Goal: Task Accomplishment & Management: Manage account settings

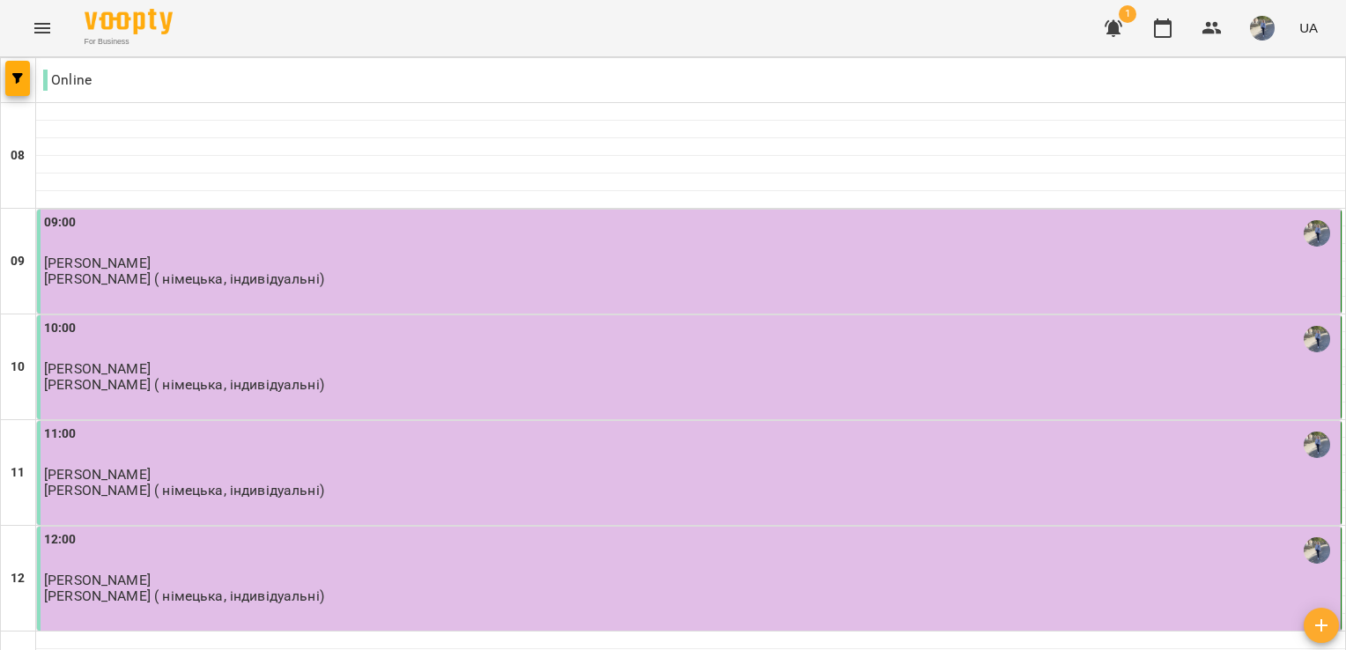
scroll to position [268, 0]
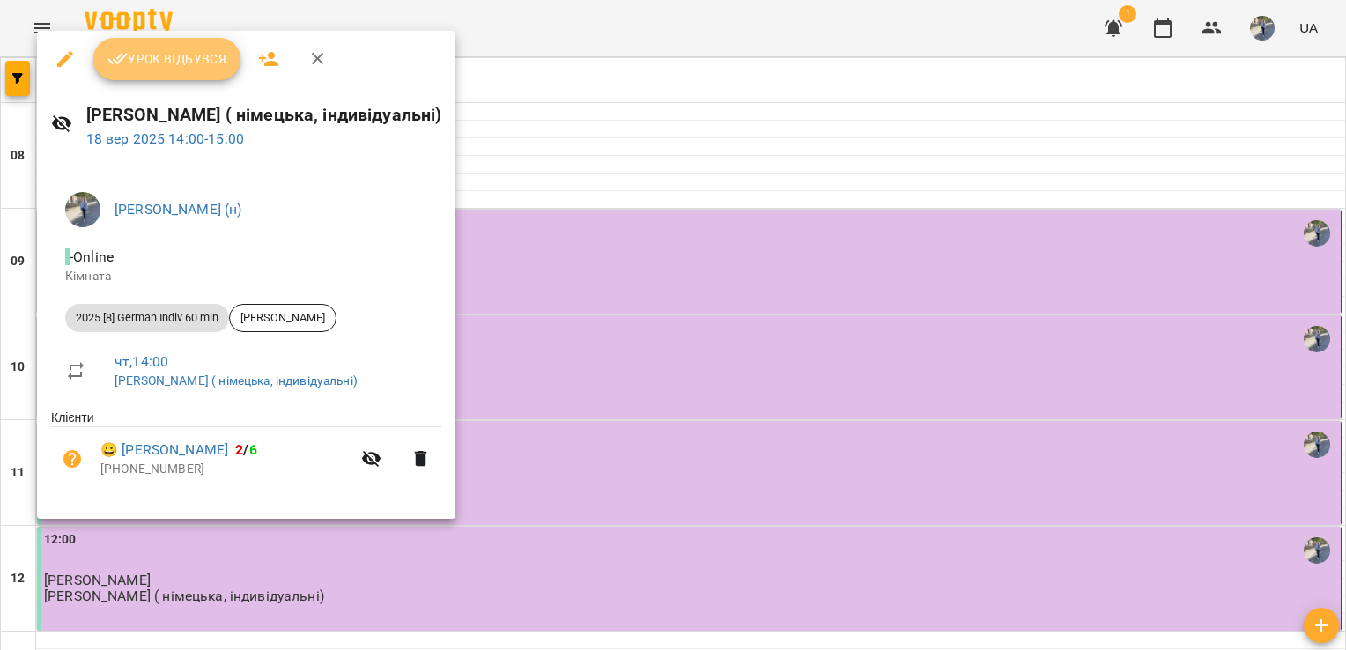
click at [170, 62] on span "Урок відбувся" at bounding box center [168, 58] width 120 height 21
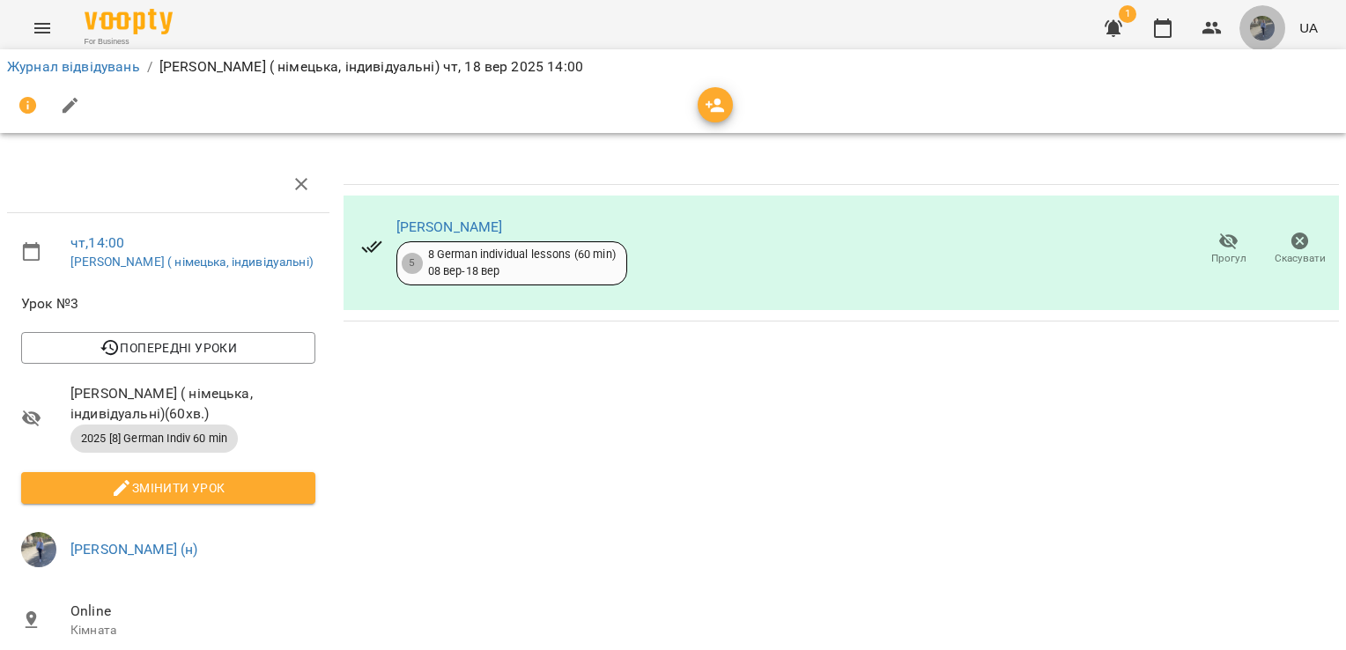
click at [1256, 26] on img "button" at bounding box center [1262, 28] width 25 height 25
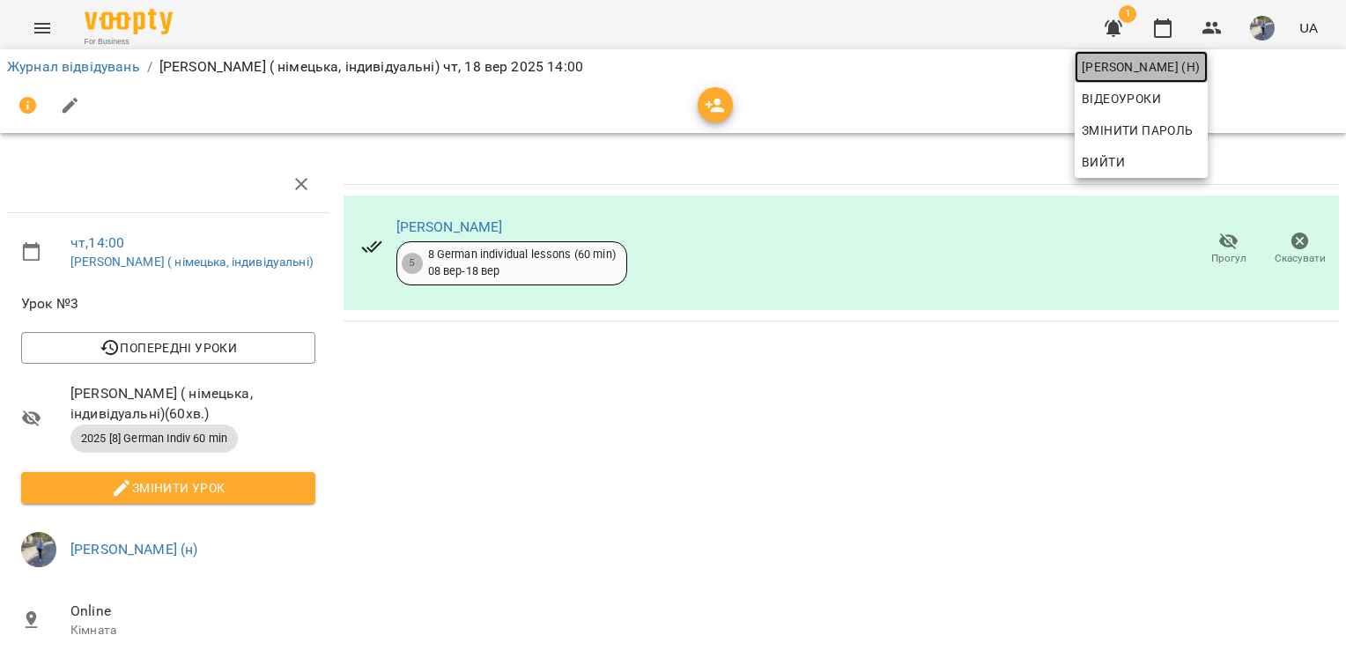
click at [1201, 66] on span "[PERSON_NAME] (н)" at bounding box center [1141, 66] width 119 height 21
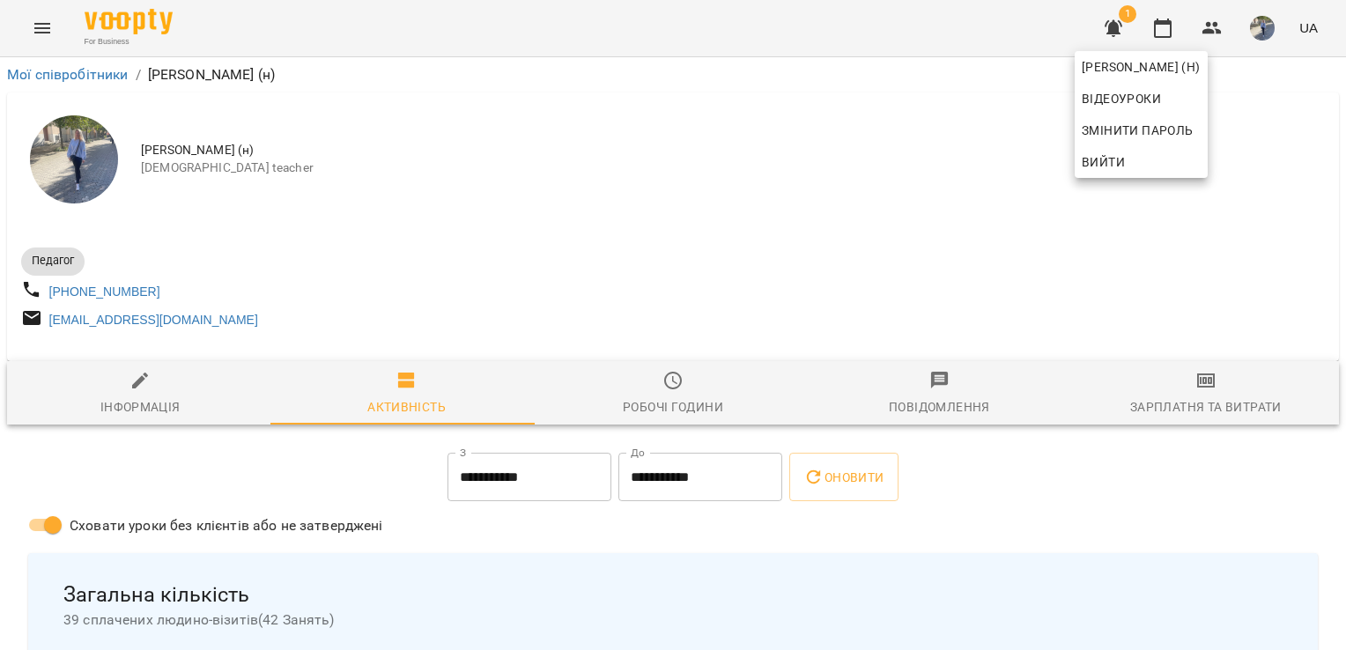
click at [46, 33] on div at bounding box center [673, 325] width 1346 height 650
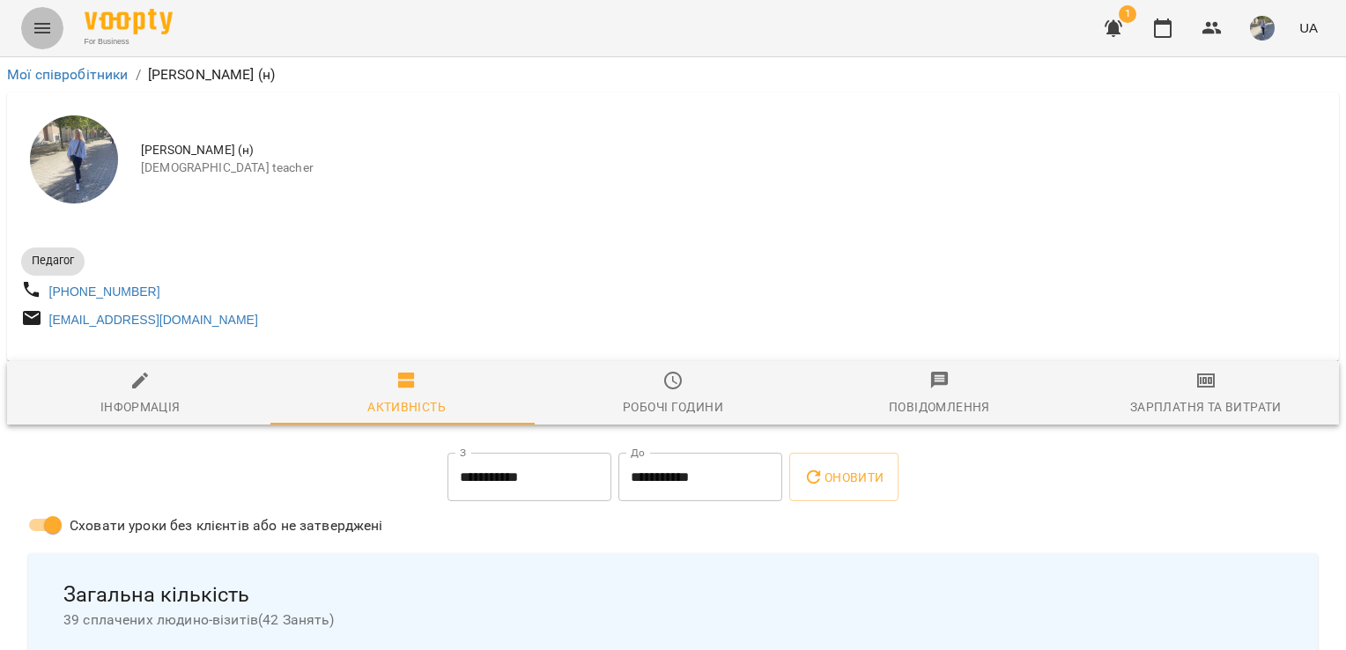
click at [43, 29] on icon "Menu" at bounding box center [42, 28] width 21 height 21
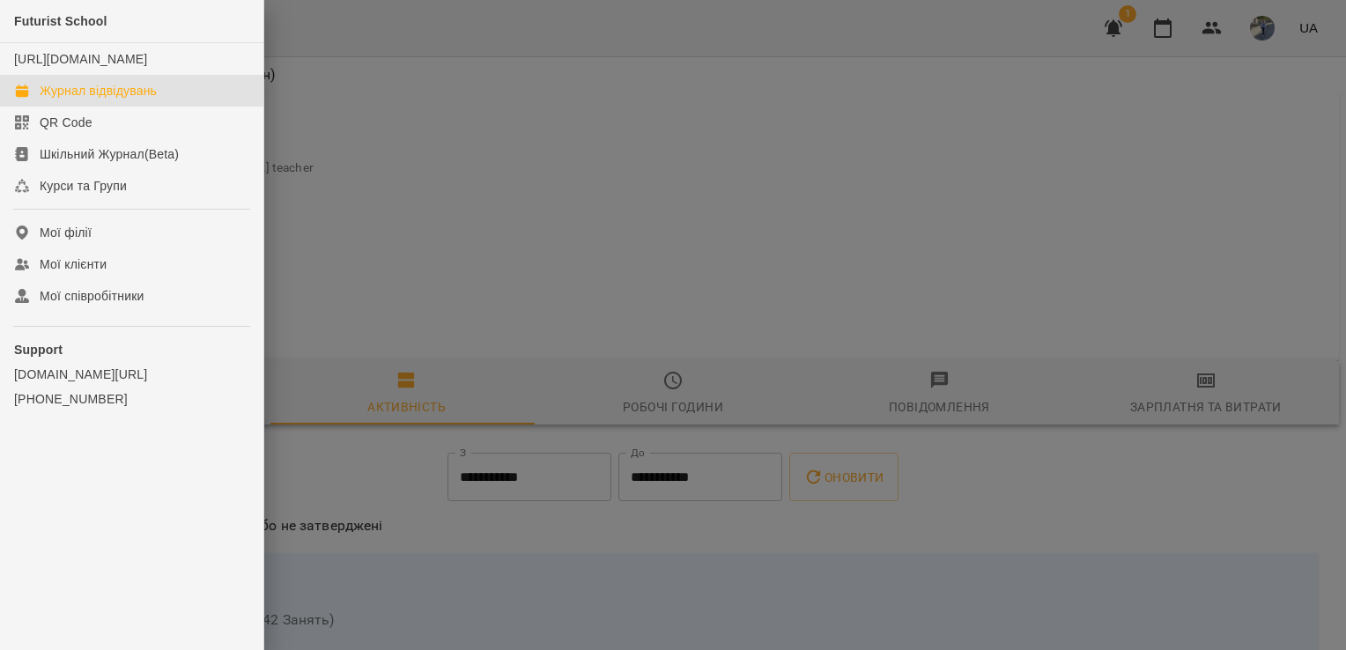
click at [97, 100] on div "Журнал відвідувань" at bounding box center [98, 91] width 117 height 18
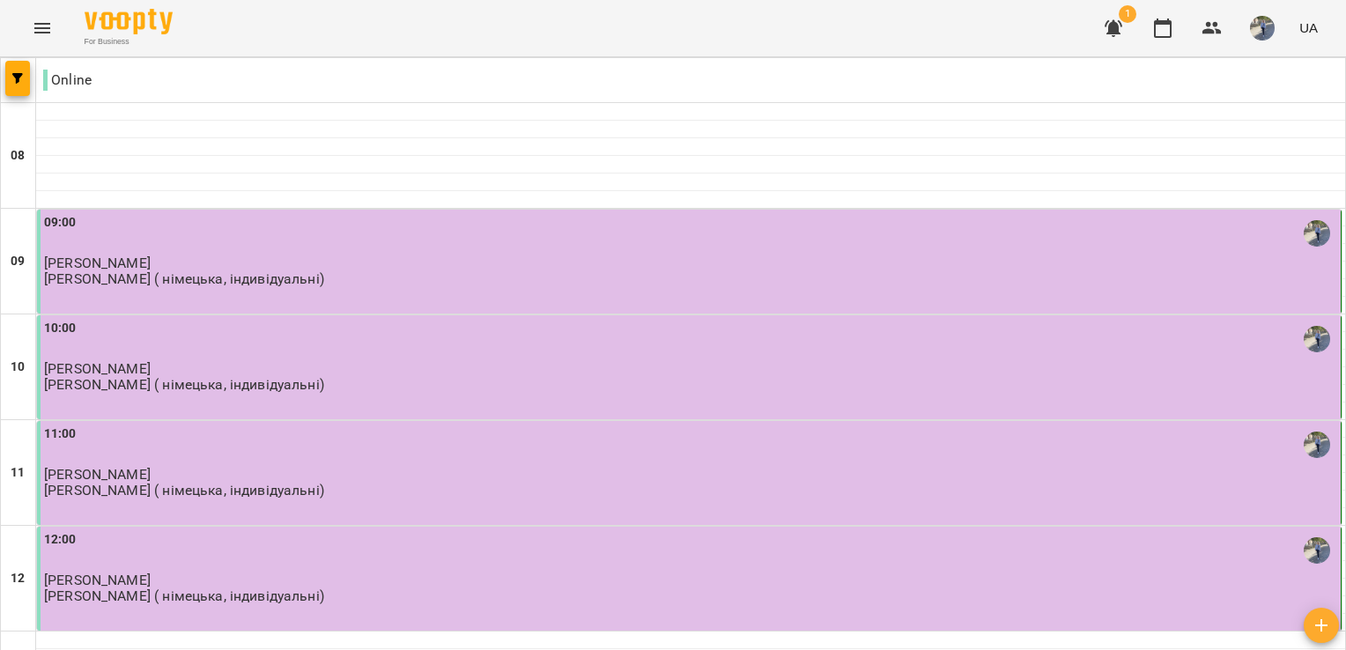
scroll to position [585, 0]
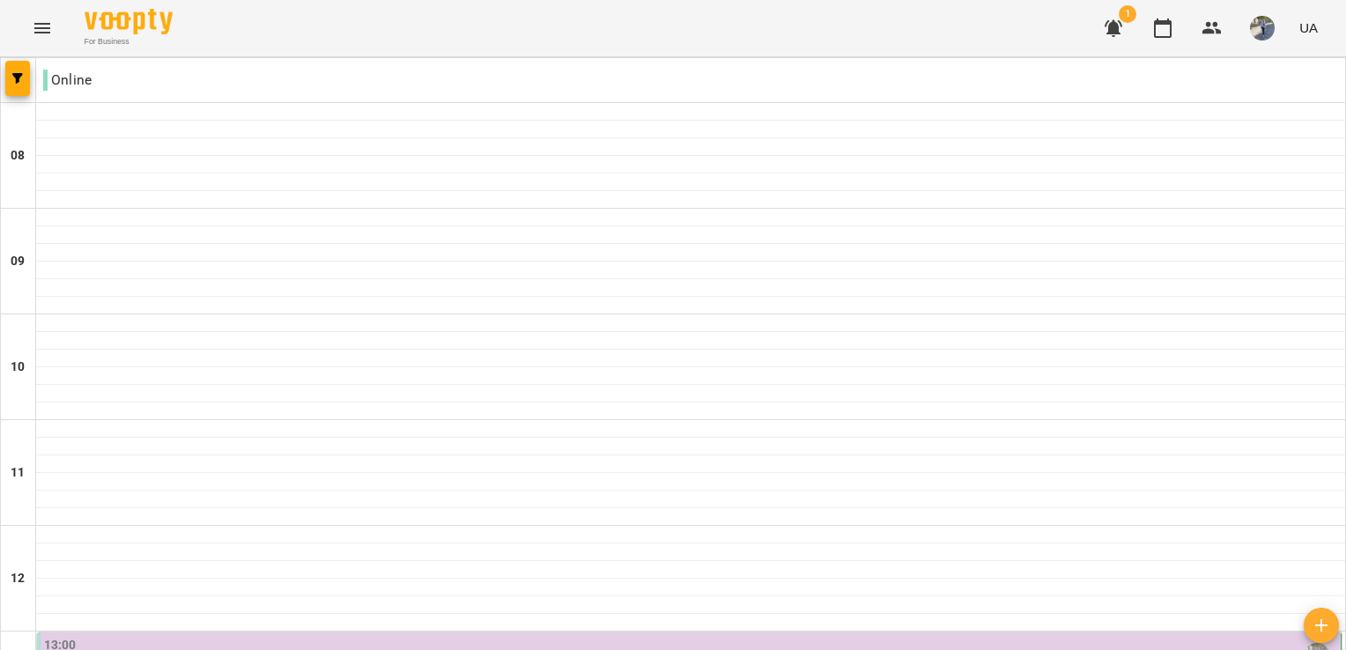
scroll to position [342, 0]
